Goal: Task Accomplishment & Management: Manage account settings

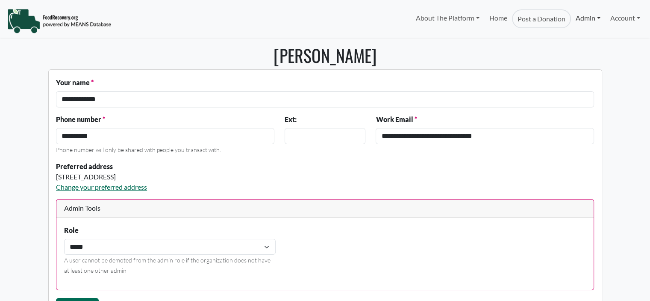
select select "Language Translate Widget"
click at [584, 18] on link "Admin" at bounding box center [588, 17] width 34 height 17
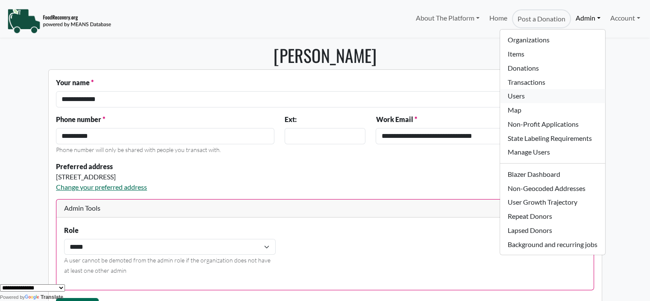
click at [522, 97] on link "Users" at bounding box center [552, 96] width 105 height 14
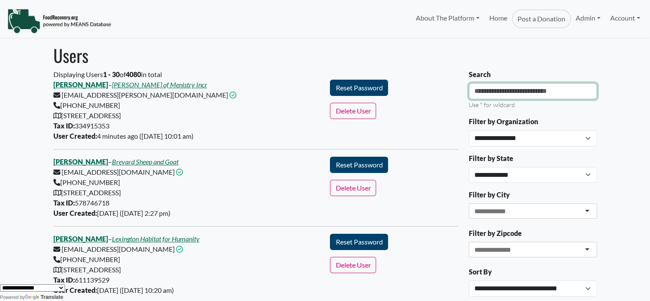
click at [527, 94] on input "Search" at bounding box center [533, 91] width 128 height 16
type input "**********"
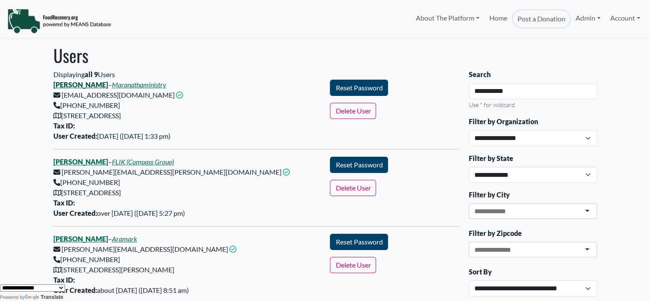
click at [94, 85] on link "[PERSON_NAME]" at bounding box center [80, 84] width 55 height 8
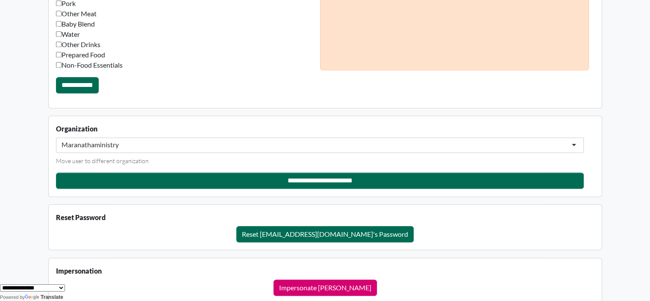
scroll to position [662, 0]
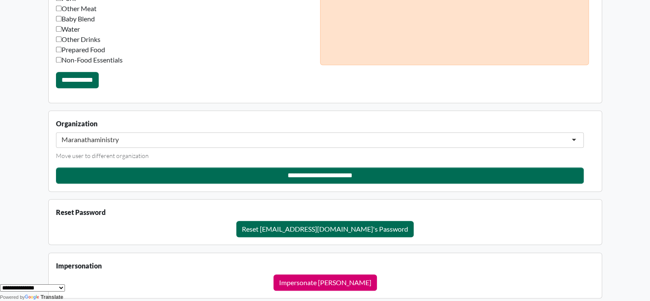
drag, startPoint x: 172, startPoint y: 127, endPoint x: 168, endPoint y: 134, distance: 7.8
click at [171, 130] on div "Organization" at bounding box center [320, 139] width 528 height 42
click at [168, 134] on div "Maranathaministry" at bounding box center [320, 139] width 528 height 15
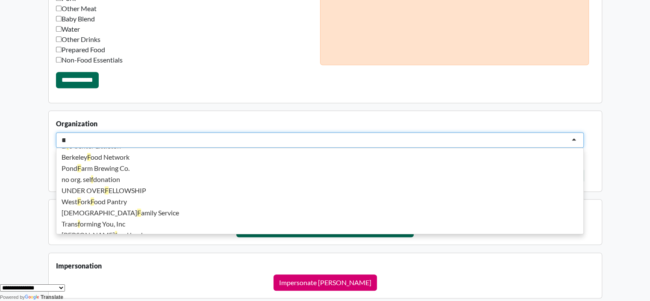
scroll to position [2, 0]
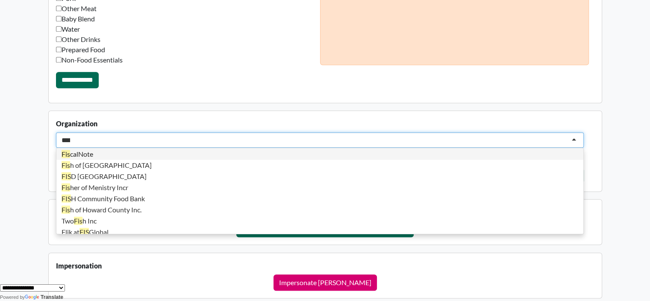
type input "******"
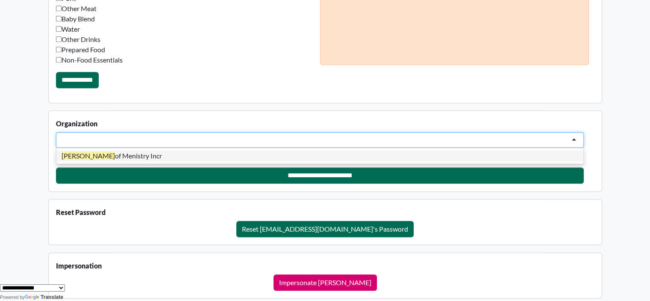
scroll to position [0, 0]
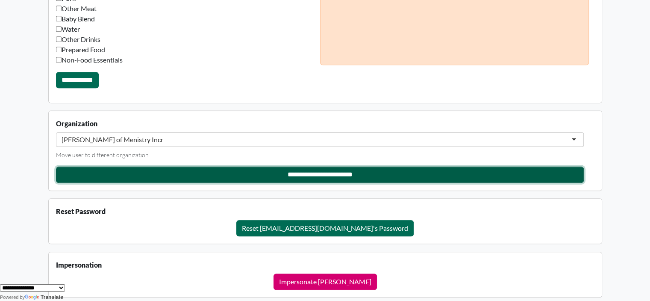
click at [321, 175] on input "**********" at bounding box center [320, 174] width 528 height 16
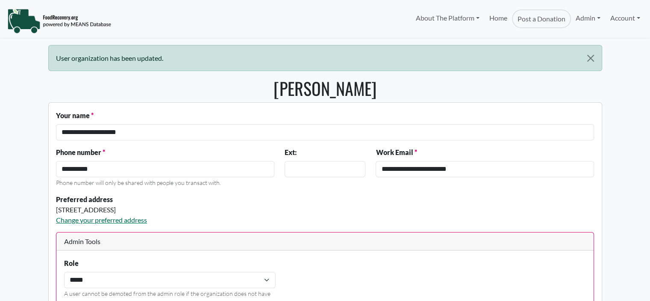
select select "Language Translate Widget"
click at [579, 18] on link "Admin" at bounding box center [588, 17] width 34 height 17
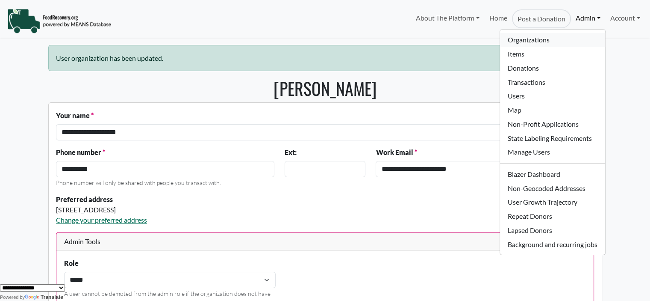
click at [540, 44] on link "Organizations" at bounding box center [552, 40] width 105 height 14
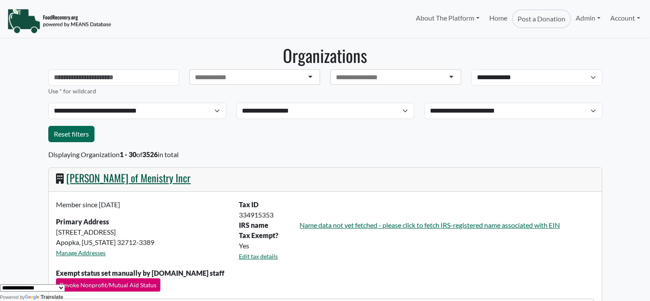
click at [93, 180] on link "[PERSON_NAME] of Menistry Incr" at bounding box center [128, 177] width 124 height 15
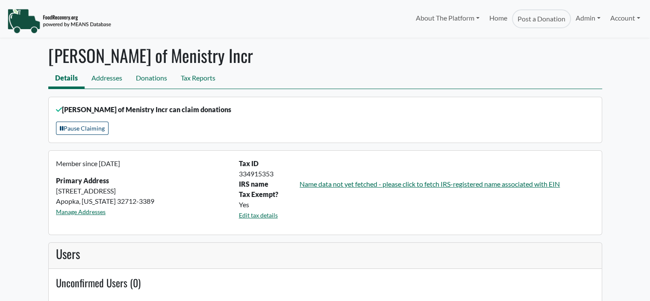
select select "Language Translate Widget"
click at [102, 79] on link "Addresses" at bounding box center [107, 78] width 44 height 19
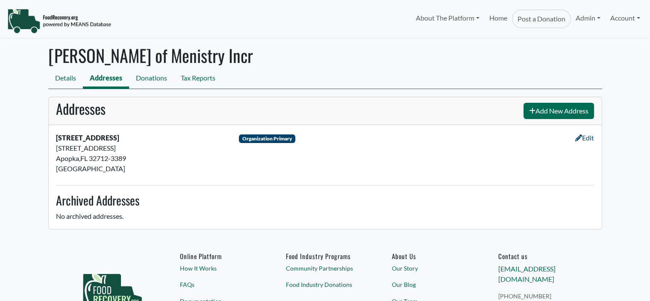
select select "Language Translate Widget"
click at [156, 80] on link "Donations" at bounding box center [151, 78] width 45 height 19
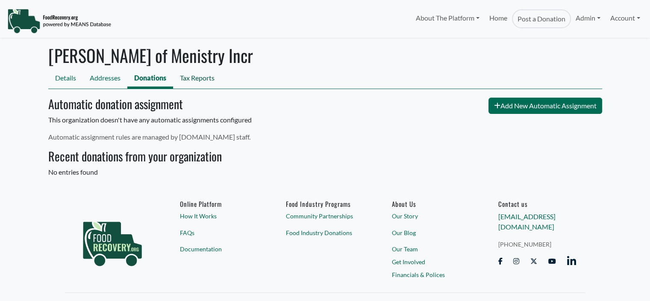
select select "Language Translate Widget"
click at [206, 75] on link "Tax Reports" at bounding box center [197, 78] width 48 height 19
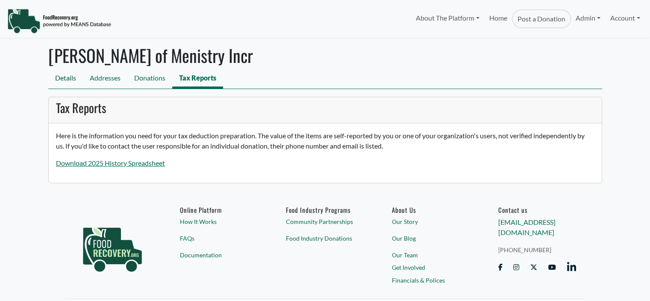
select select "Language Translate Widget"
click at [51, 80] on link "Details" at bounding box center [65, 78] width 35 height 19
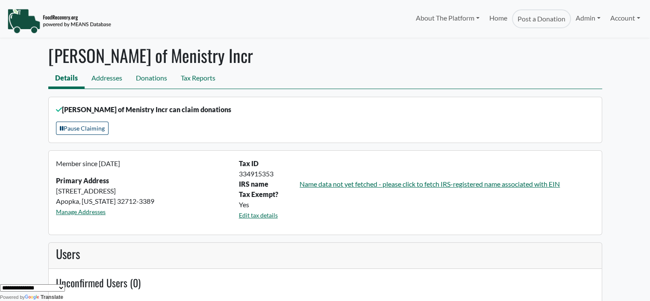
scroll to position [19, 0]
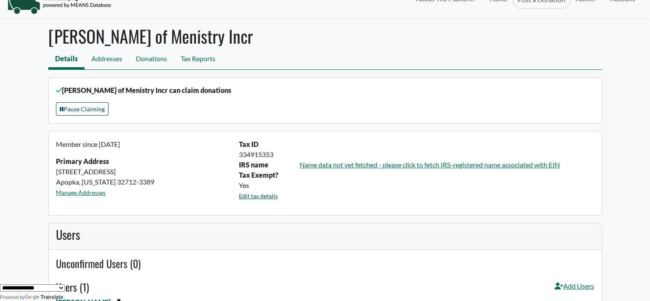
click at [272, 193] on link "Edit tax details" at bounding box center [258, 195] width 39 height 7
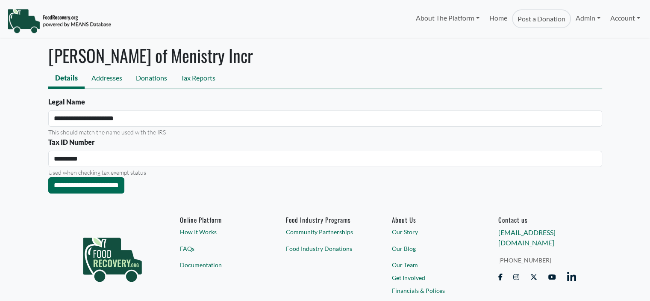
select select "Language Translate Widget"
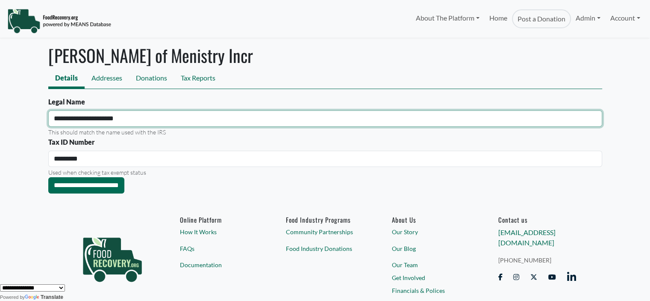
click at [138, 118] on input "**********" at bounding box center [325, 118] width 554 height 16
type input "**********"
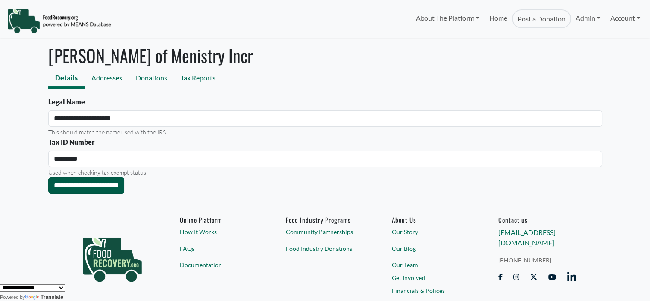
click at [109, 186] on input "**********" at bounding box center [86, 185] width 76 height 16
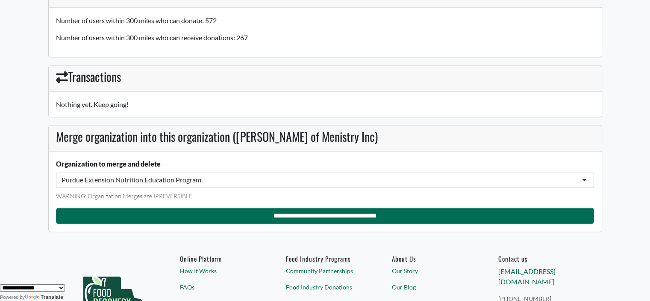
scroll to position [626, 0]
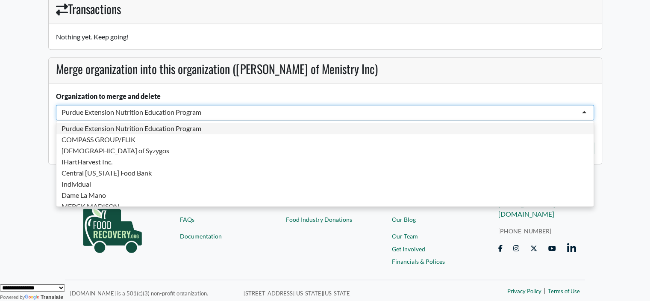
click at [118, 108] on div "Purdue Extension Nutrition Education Program" at bounding box center [132, 112] width 140 height 9
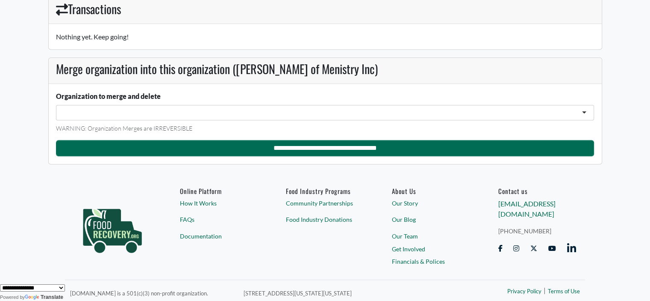
click at [100, 111] on div at bounding box center [325, 112] width 538 height 15
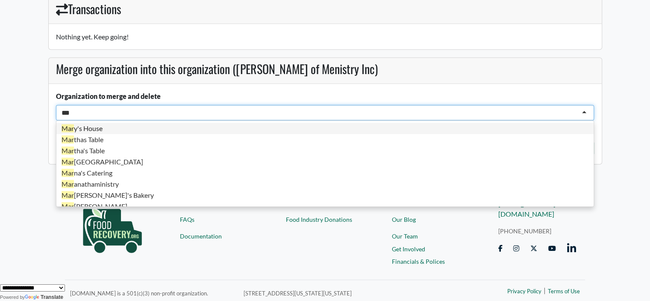
type input "****"
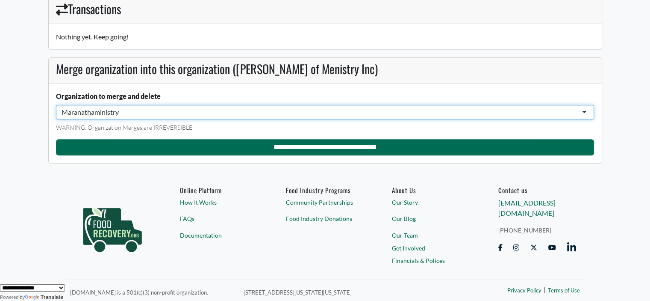
scroll to position [0, 0]
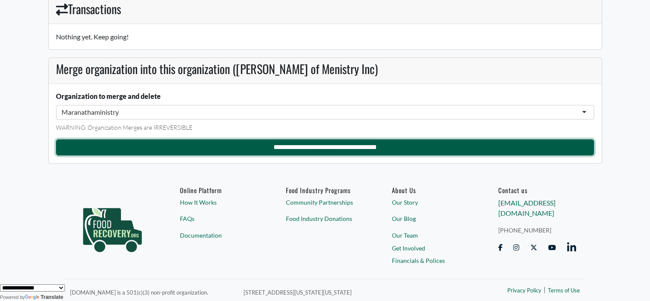
click at [288, 146] on input "**********" at bounding box center [325, 147] width 538 height 16
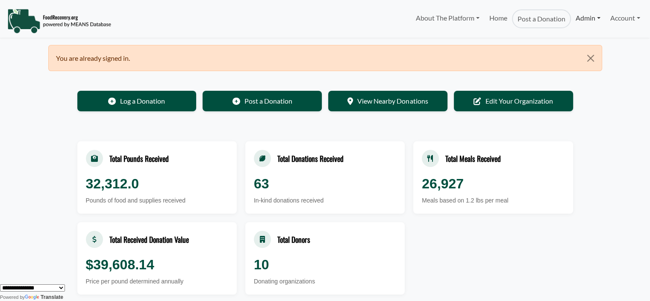
click at [585, 20] on link "Admin" at bounding box center [588, 17] width 34 height 17
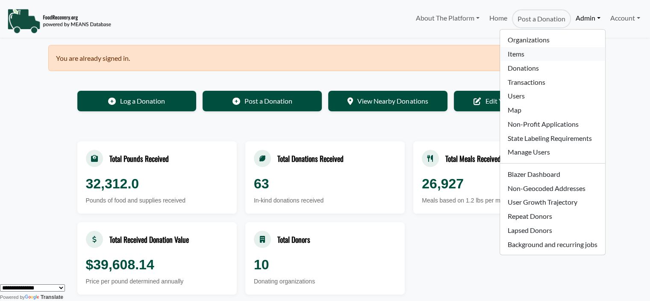
scroll to position [43, 0]
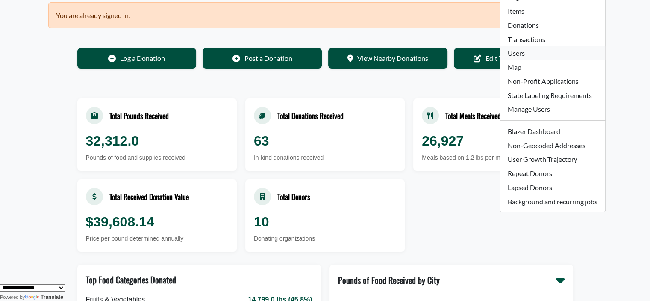
click at [531, 50] on link "Users" at bounding box center [552, 53] width 105 height 14
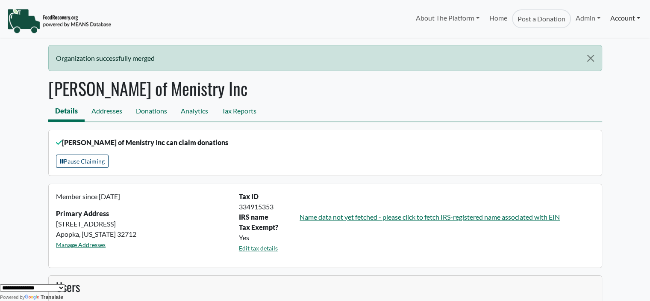
click at [626, 13] on link "Account" at bounding box center [625, 17] width 39 height 17
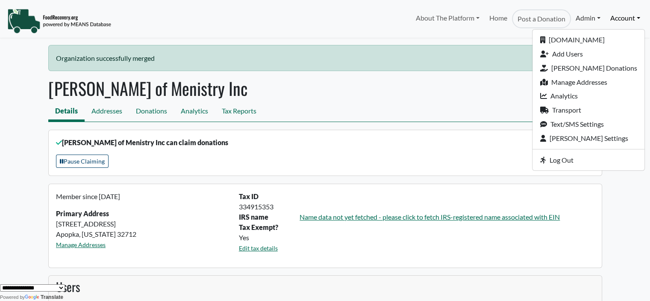
click at [577, 19] on link "Admin" at bounding box center [588, 17] width 34 height 17
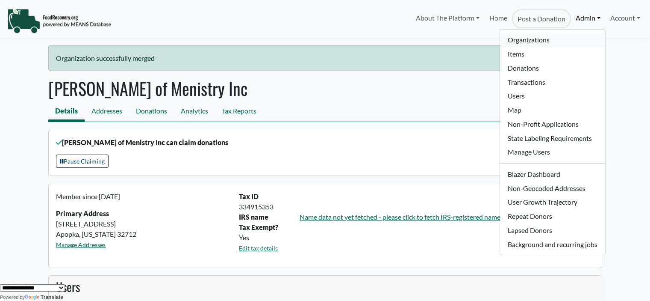
click at [549, 39] on link "Organizations" at bounding box center [552, 40] width 105 height 14
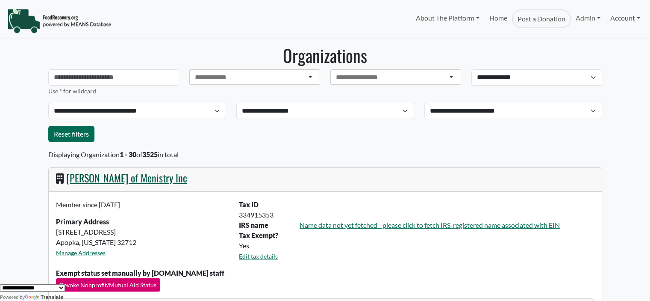
click at [116, 179] on link "[PERSON_NAME] of Menistry Inc" at bounding box center [126, 177] width 121 height 15
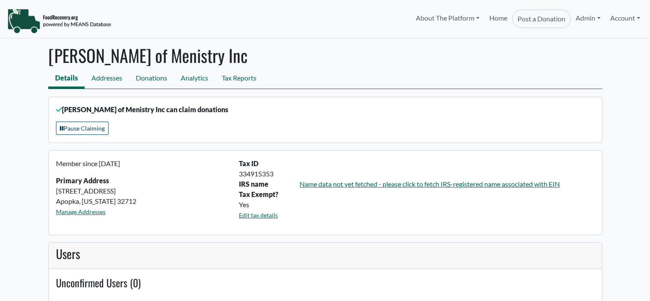
select select "Language Translate Widget"
click at [638, 18] on link "Account" at bounding box center [625, 17] width 39 height 17
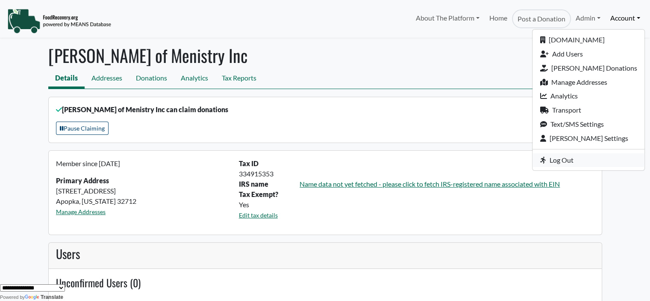
click at [586, 161] on link "Log Out" at bounding box center [589, 160] width 112 height 14
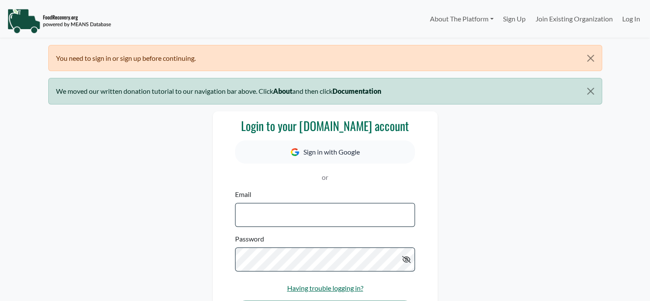
select select "Language Translate Widget"
type input "**********"
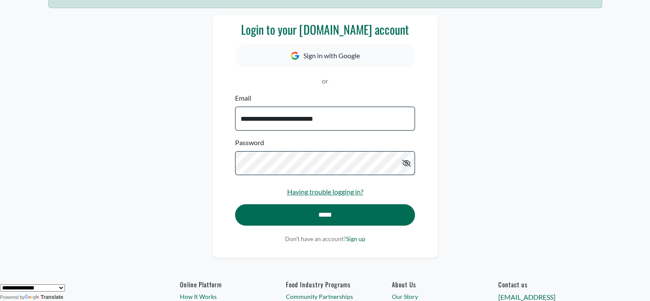
scroll to position [100, 0]
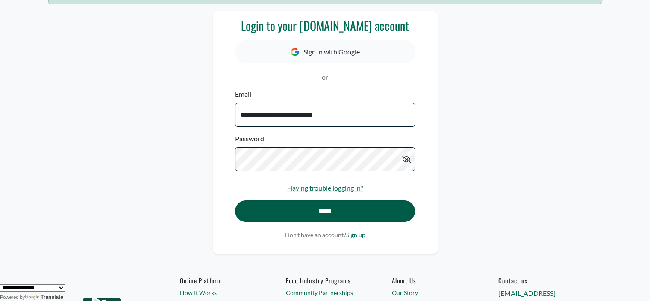
click at [310, 215] on input "*****" at bounding box center [325, 210] width 180 height 21
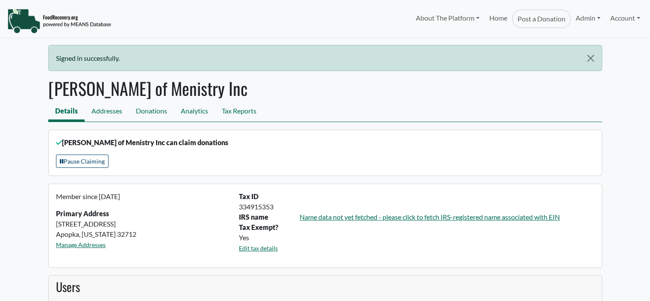
select select "Language Translate Widget"
click at [582, 18] on link "Admin" at bounding box center [588, 17] width 34 height 17
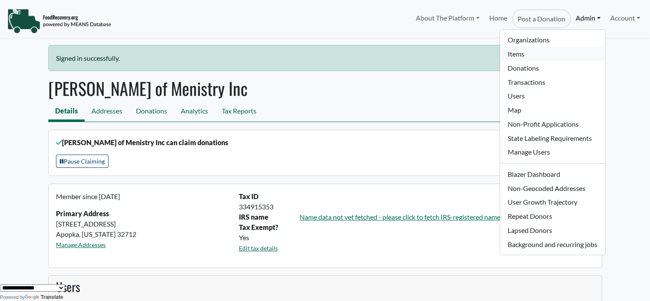
click at [536, 47] on link "Items" at bounding box center [552, 54] width 105 height 14
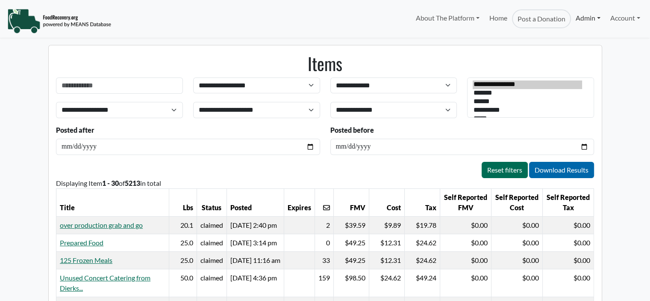
click at [586, 15] on link "Admin" at bounding box center [588, 17] width 34 height 17
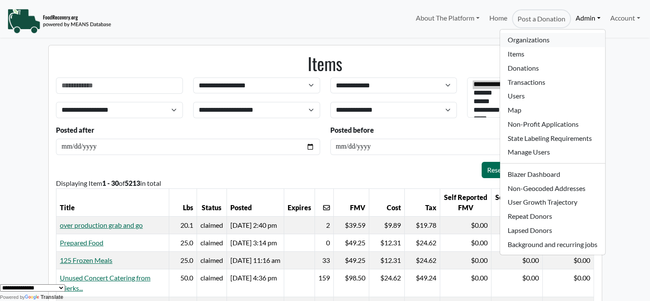
click at [555, 37] on link "Organizations" at bounding box center [552, 40] width 105 height 14
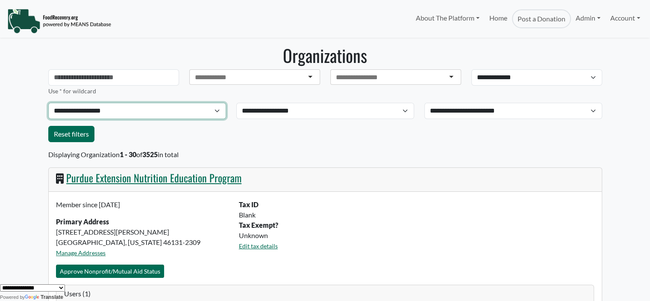
click at [72, 109] on select "**********" at bounding box center [137, 111] width 178 height 16
select select "**********"
click at [48, 103] on select "**********" at bounding box center [137, 111] width 178 height 16
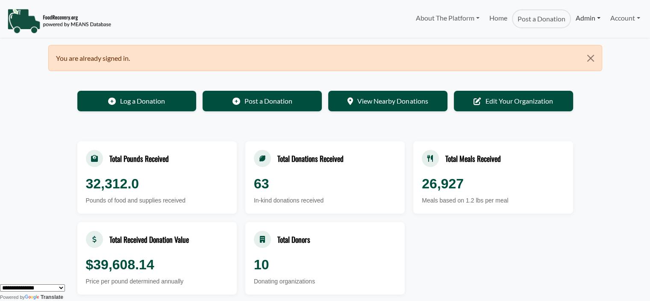
click at [592, 13] on link "Admin" at bounding box center [588, 17] width 34 height 17
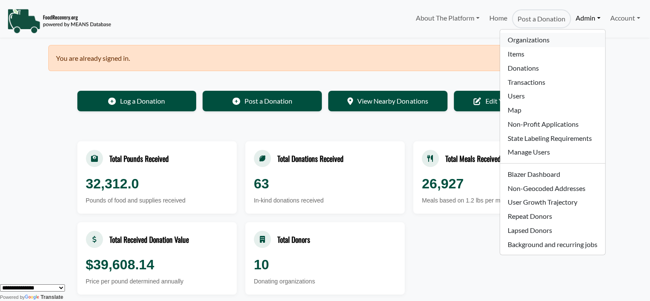
click at [527, 39] on link "Organizations" at bounding box center [552, 40] width 105 height 14
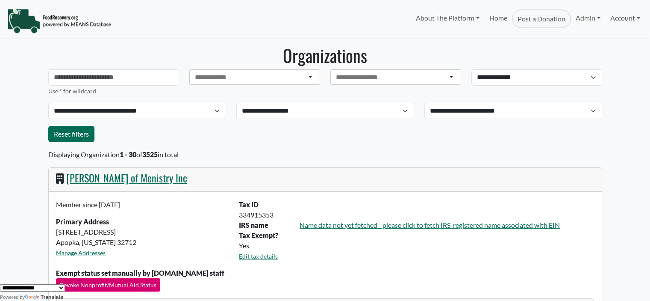
click at [108, 179] on link "[PERSON_NAME] of Menistry Inc" at bounding box center [126, 177] width 121 height 15
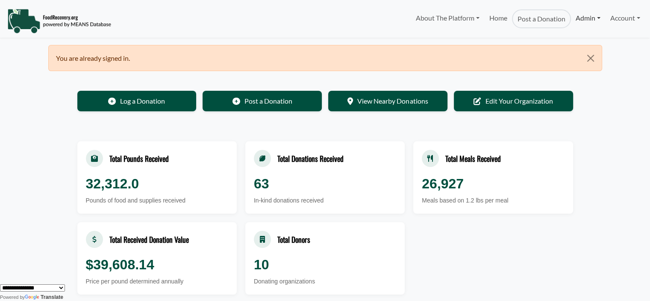
click at [573, 18] on link "Admin" at bounding box center [588, 17] width 34 height 17
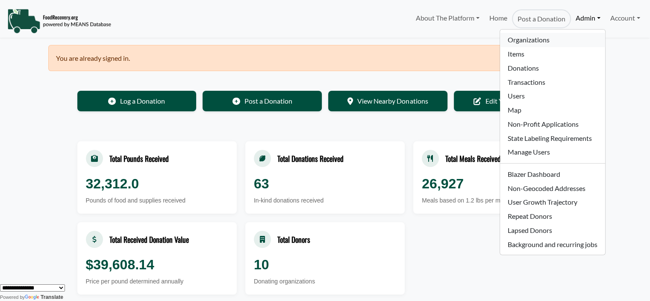
click at [540, 40] on link "Organizations" at bounding box center [552, 40] width 105 height 14
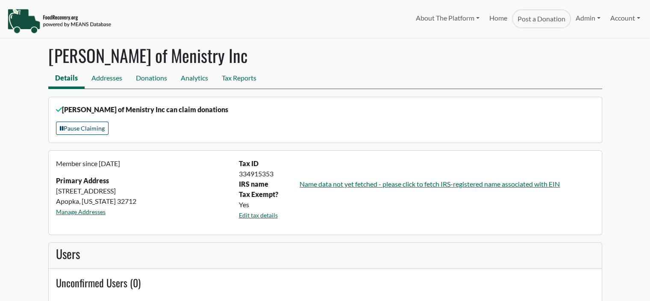
select select "Language Translate Widget"
drag, startPoint x: 649, startPoint y: 32, endPoint x: 655, endPoint y: 65, distance: 33.5
click at [650, 65] on html "About The Platform How It Works FAQs Documentation Home Post a Donation Admin O…" at bounding box center [325, 150] width 650 height 301
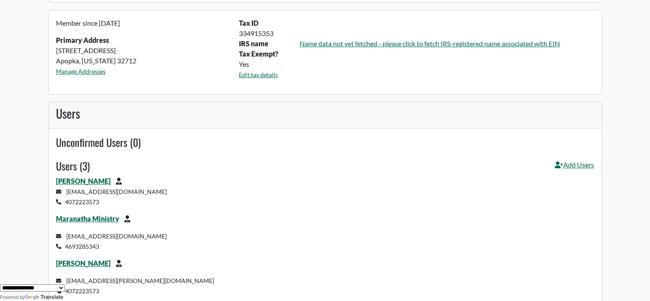
scroll to position [157, 0]
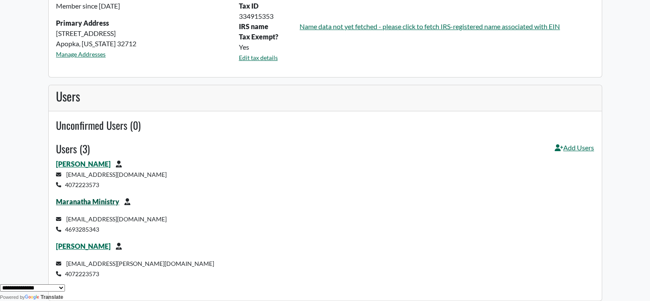
click at [107, 202] on link "Maranatha Ministry" at bounding box center [87, 201] width 63 height 8
click at [79, 247] on link "Chris Cameron" at bounding box center [83, 246] width 55 height 8
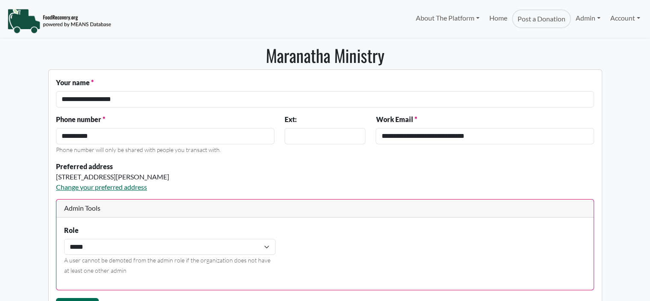
select select "Language Translate Widget"
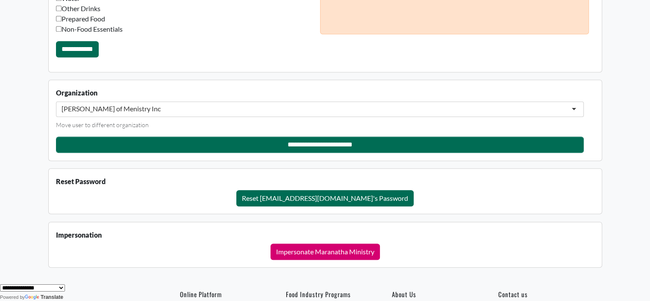
scroll to position [695, 0]
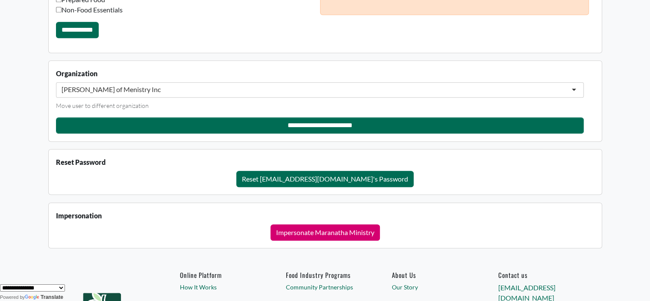
click at [147, 86] on div "[PERSON_NAME] of Menistry Inc" at bounding box center [320, 89] width 528 height 15
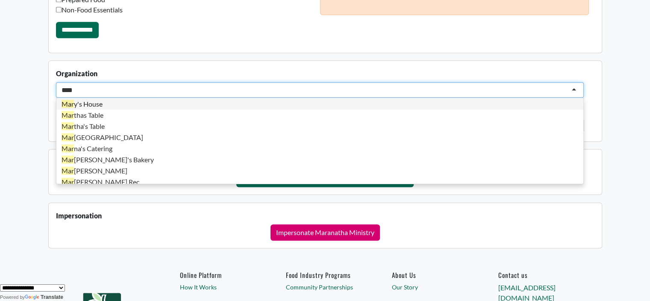
scroll to position [0, 0]
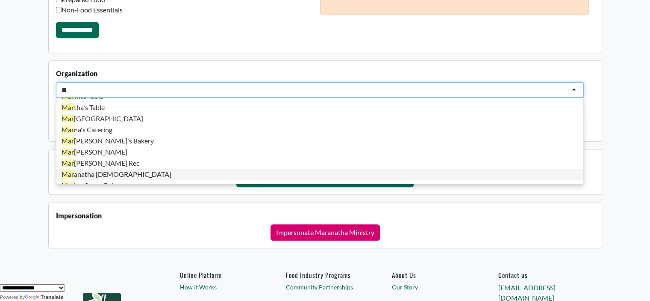
type input "*"
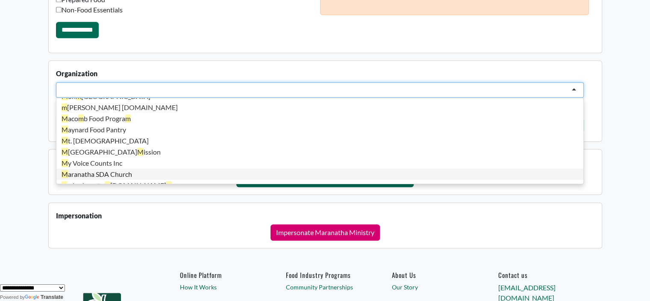
scroll to position [2, 0]
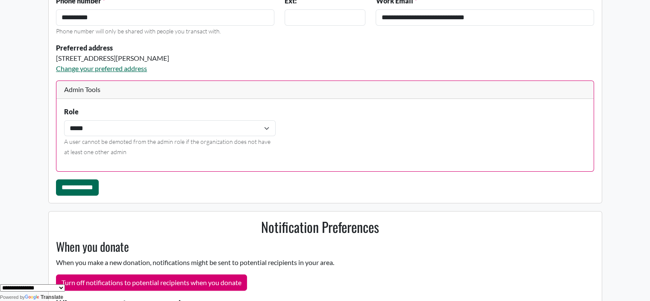
scroll to position [0, 0]
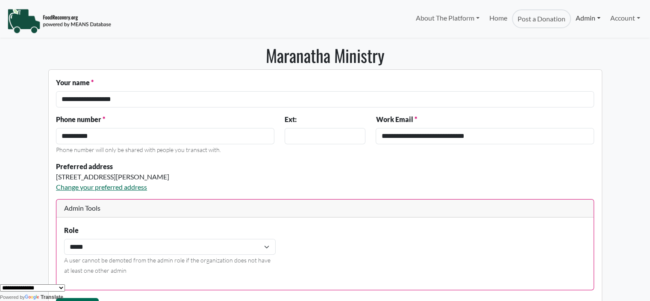
click at [588, 17] on link "Admin" at bounding box center [588, 17] width 34 height 17
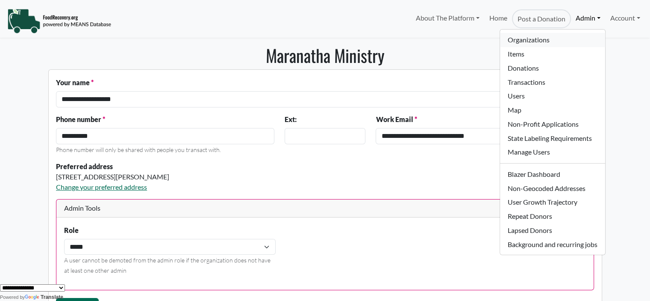
click at [540, 37] on link "Organizations" at bounding box center [552, 40] width 105 height 14
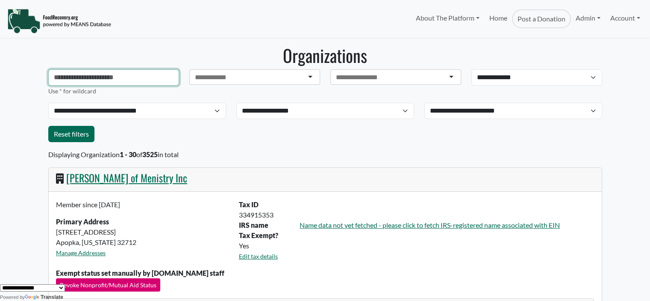
click at [124, 76] on input "text" at bounding box center [113, 77] width 131 height 16
type input "*****"
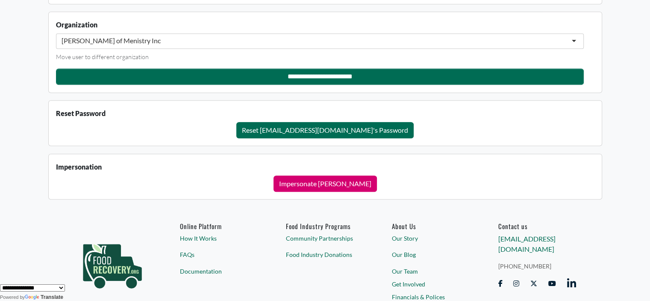
scroll to position [765, 0]
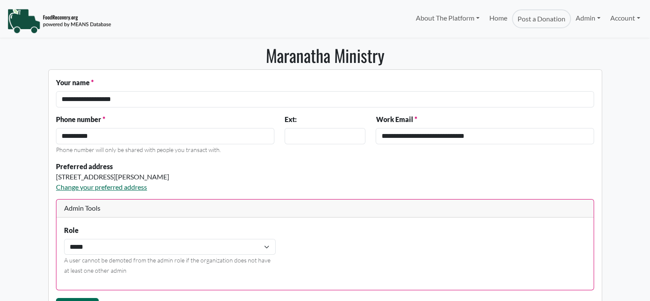
select select "Language Translate Widget"
